Goal: Transaction & Acquisition: Purchase product/service

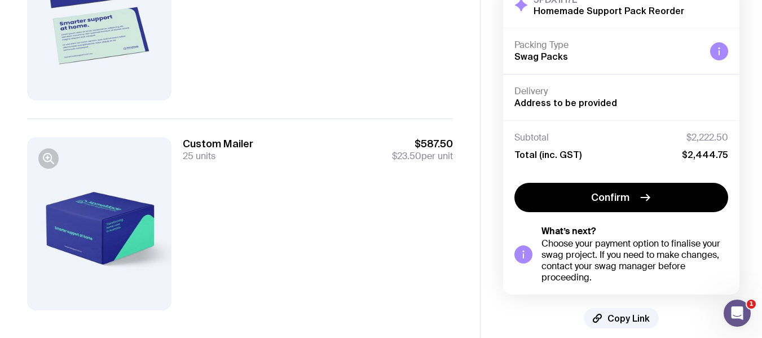
scroll to position [1267, 0]
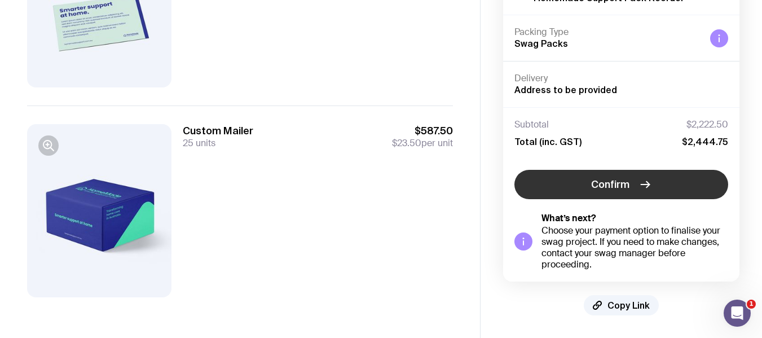
click at [565, 187] on button "Confirm" at bounding box center [621, 184] width 214 height 29
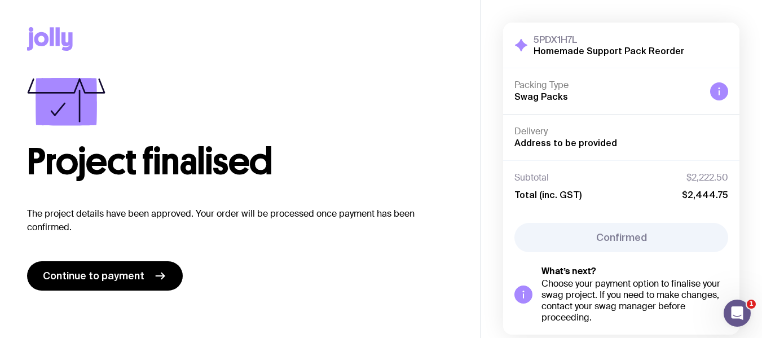
scroll to position [53, 0]
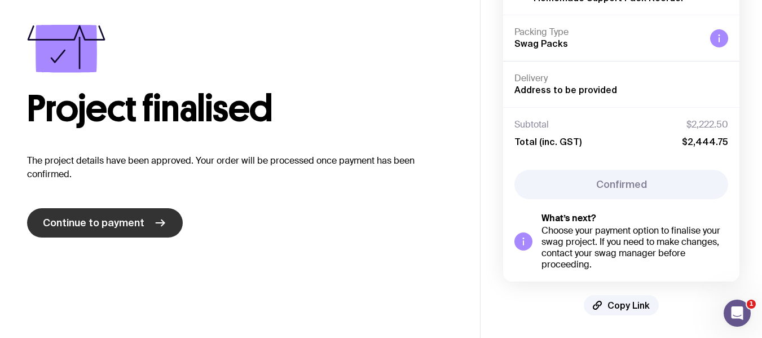
click at [178, 224] on link "Continue to payment" at bounding box center [105, 222] width 156 height 29
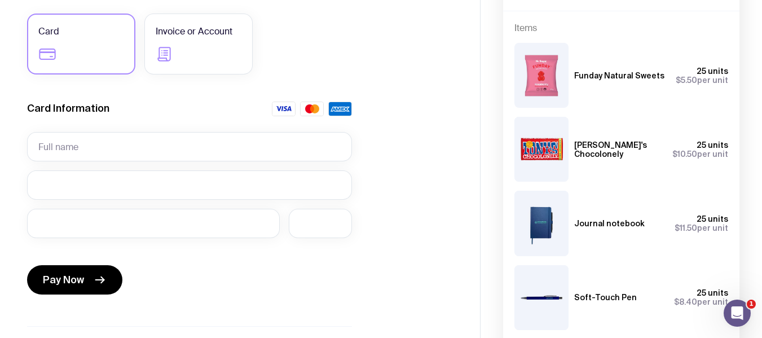
scroll to position [127, 0]
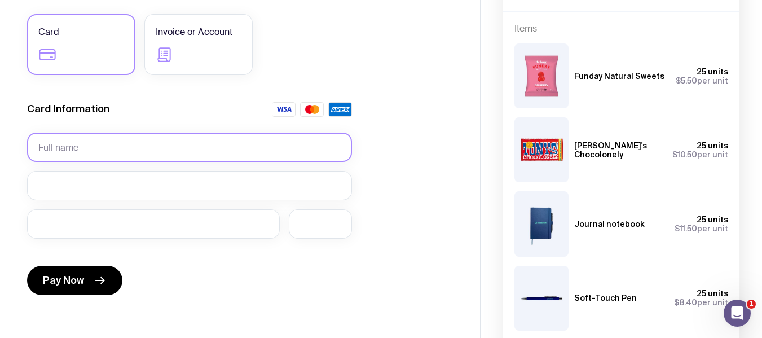
click at [178, 155] on input "text" at bounding box center [189, 147] width 325 height 29
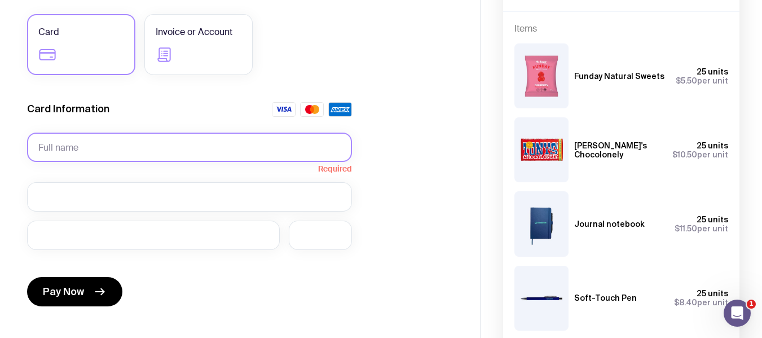
type input "[PERSON_NAME]"
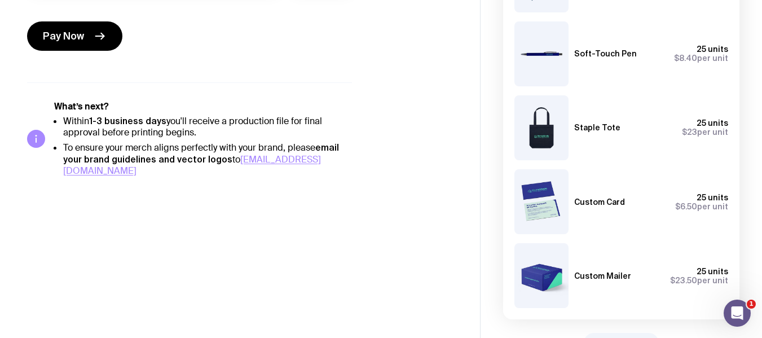
scroll to position [296, 0]
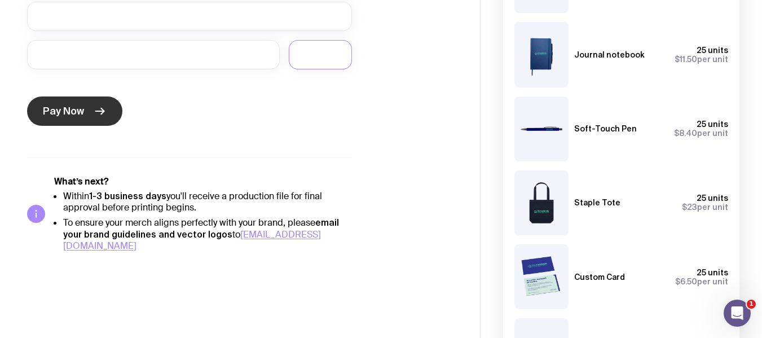
click at [94, 116] on icon "submit" at bounding box center [100, 111] width 14 height 14
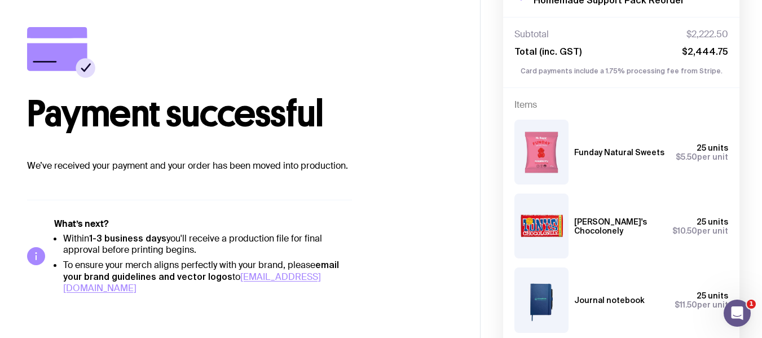
scroll to position [71, 0]
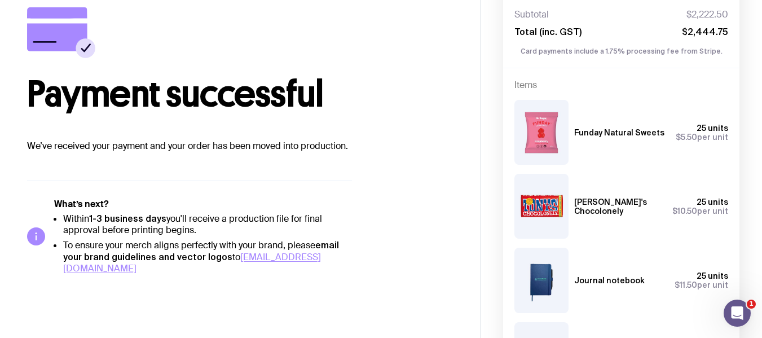
click at [37, 168] on div "Payment successful We’ve received your payment and your order has been moved in…" at bounding box center [240, 140] width 426 height 267
